Goal: Find specific page/section: Find specific page/section

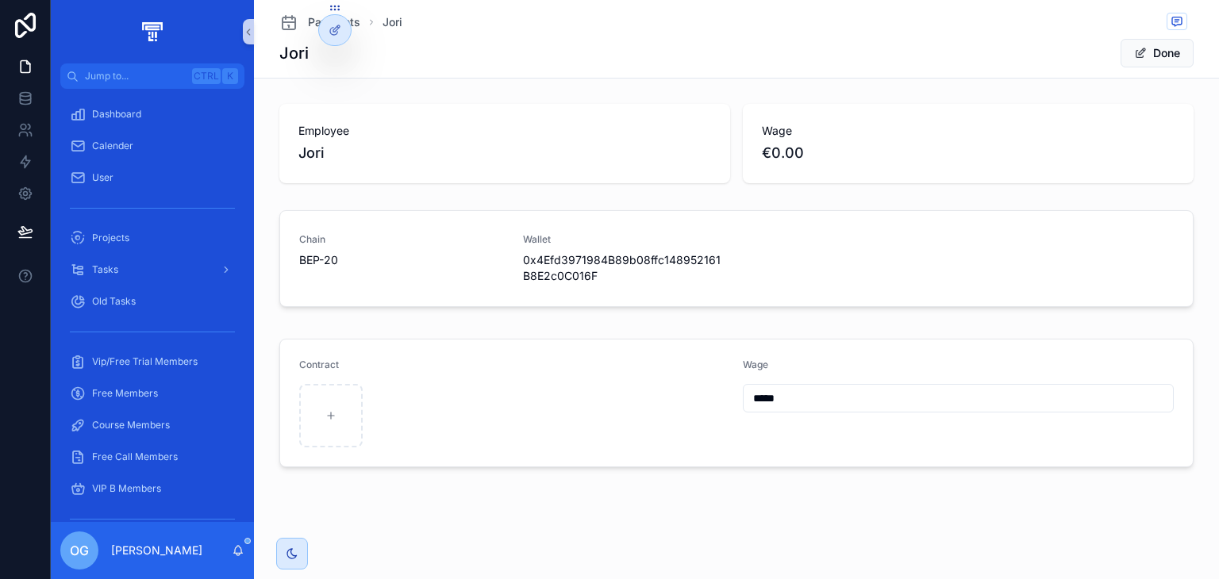
scroll to position [430, 0]
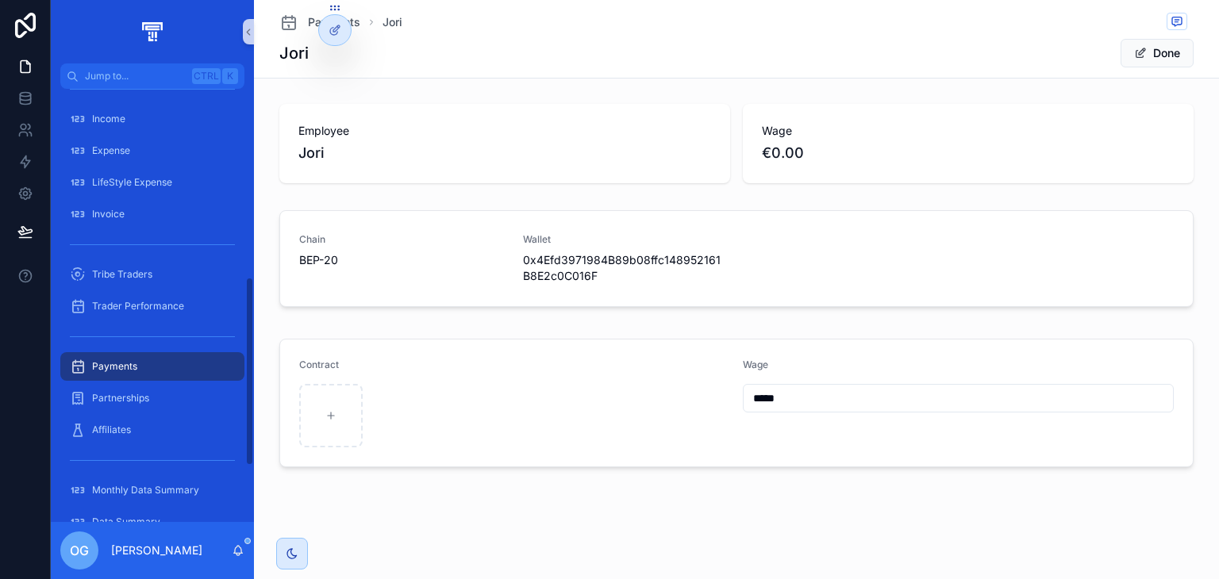
click at [186, 356] on div "Payments" at bounding box center [152, 366] width 165 height 25
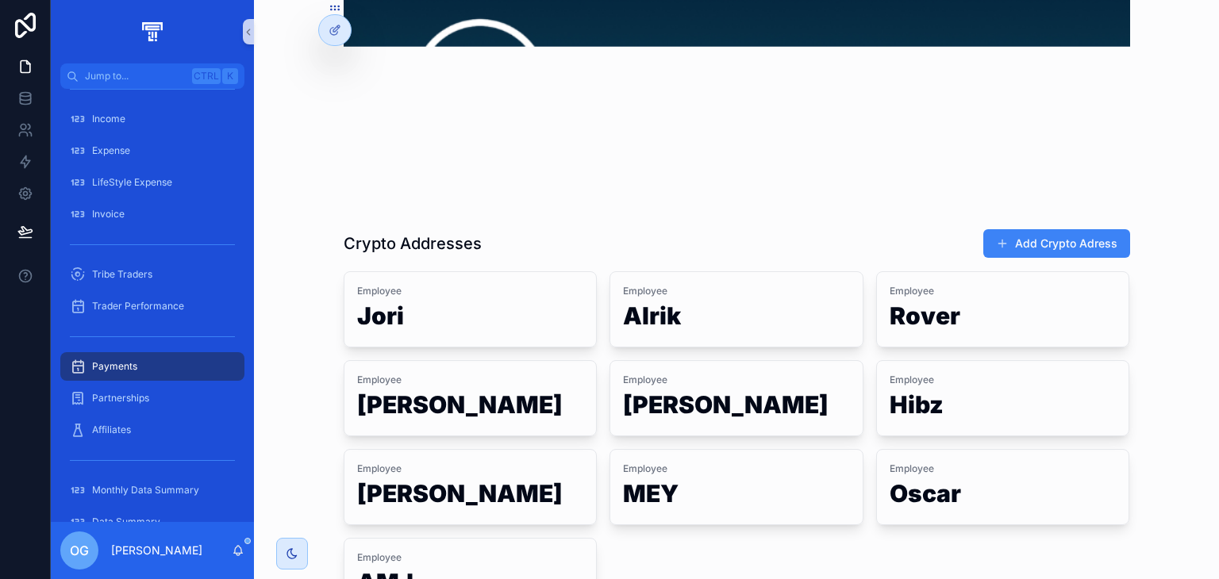
scroll to position [92, 0]
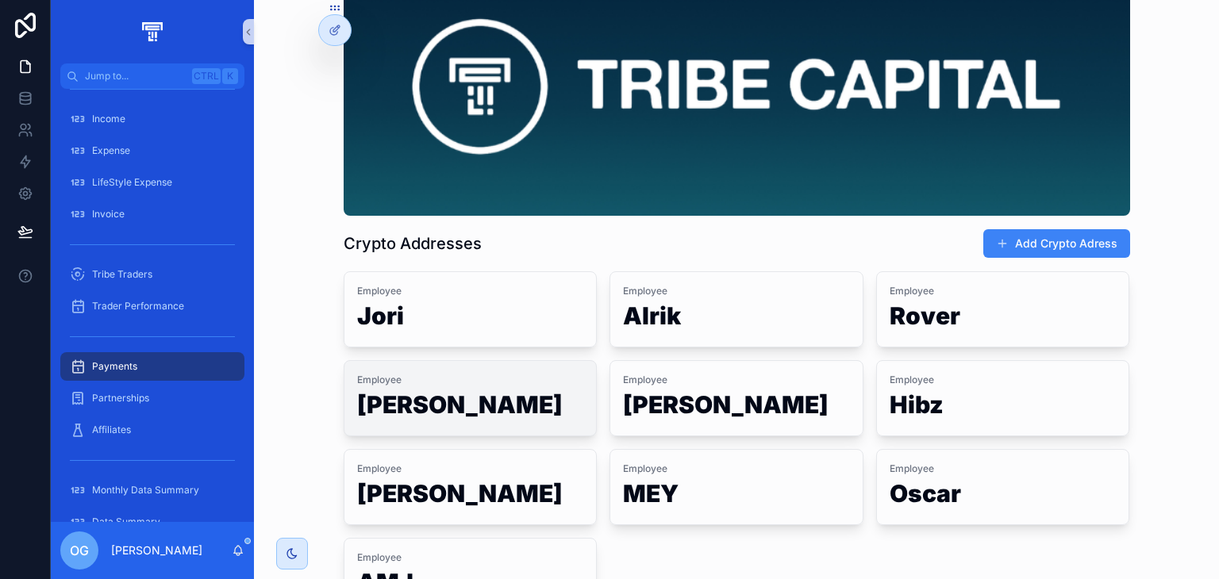
click at [451, 385] on span "Employee" at bounding box center [470, 380] width 227 height 13
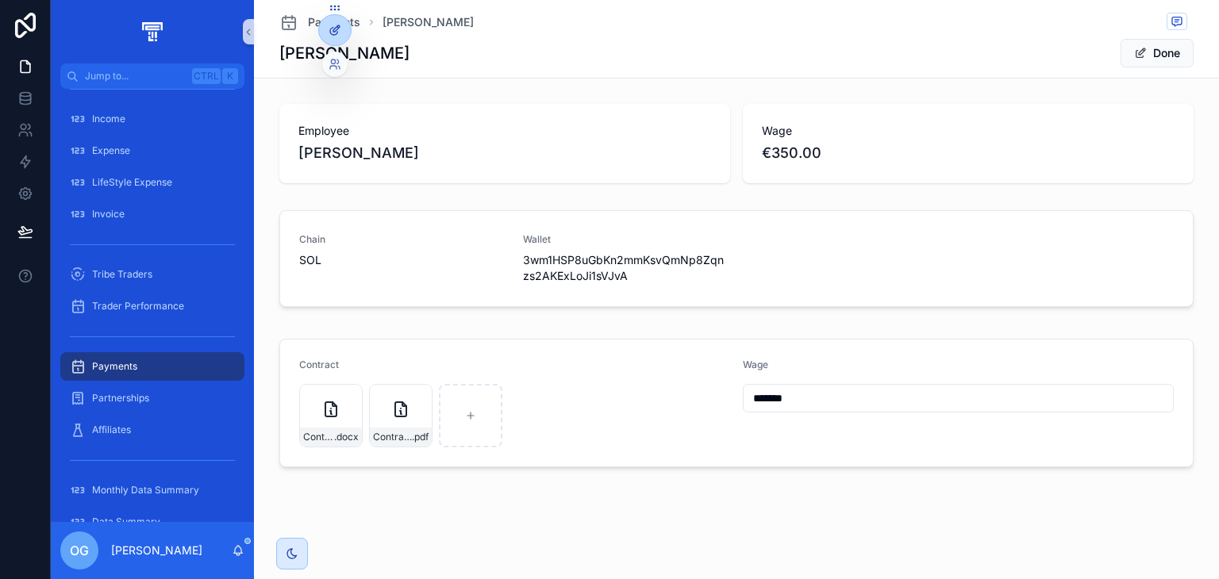
click at [346, 36] on div at bounding box center [335, 30] width 32 height 30
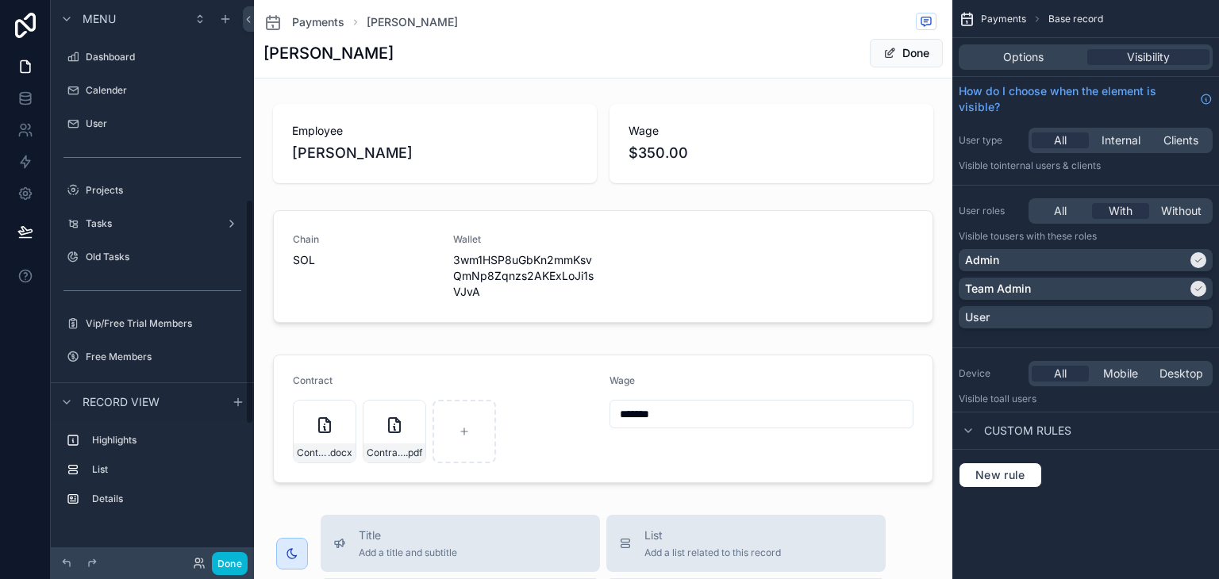
scroll to position [493, 0]
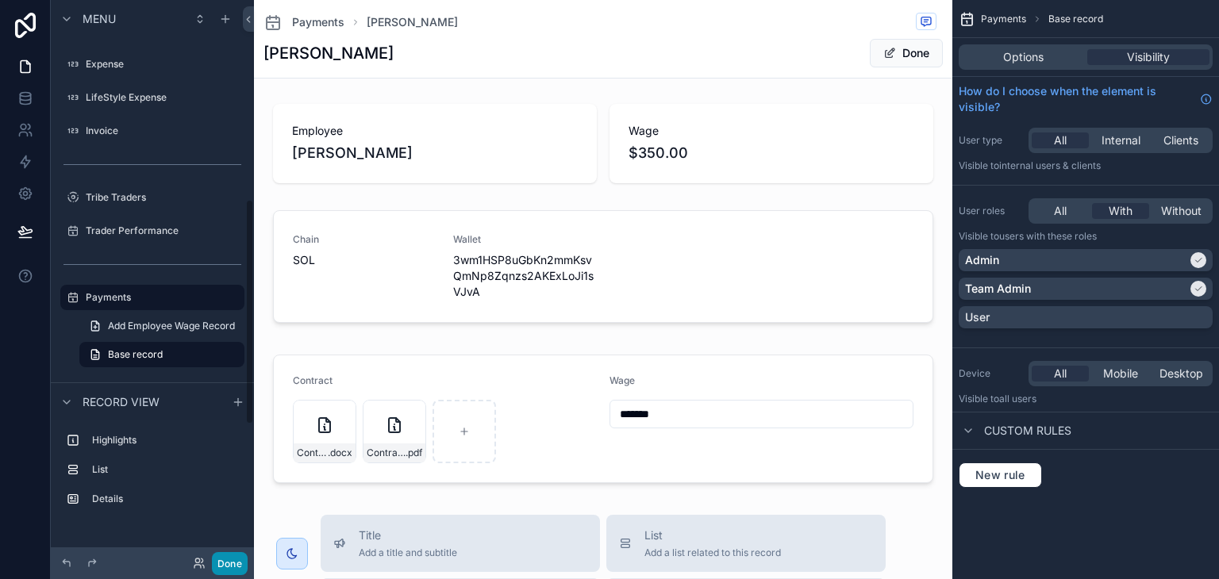
click at [226, 562] on button "Done" at bounding box center [230, 563] width 36 height 23
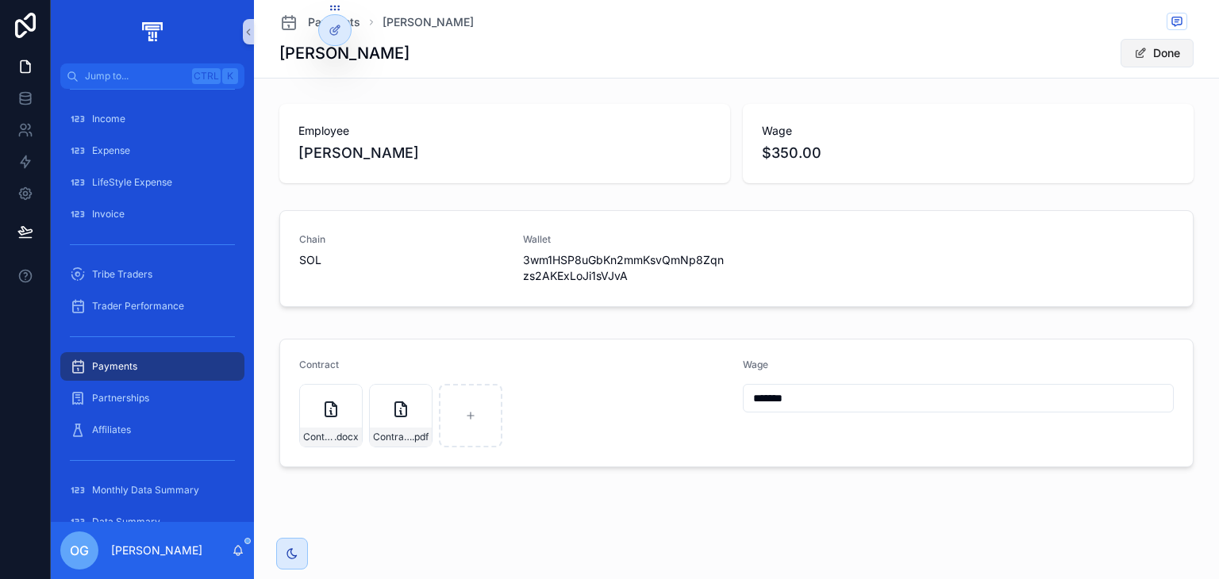
click at [1161, 44] on button "Done" at bounding box center [1156, 53] width 73 height 29
